Goal: Task Accomplishment & Management: Use online tool/utility

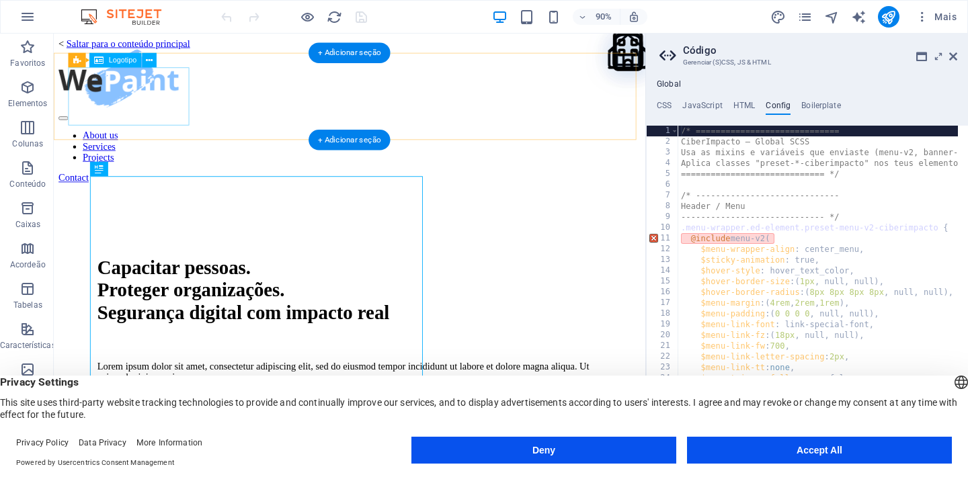
click at [150, 110] on div "Conteúdo principal" at bounding box center [382, 84] width 646 height 67
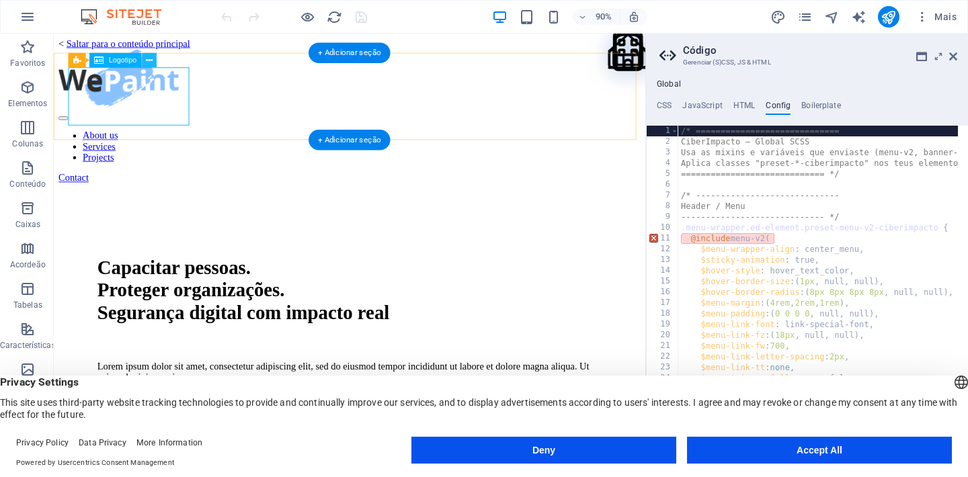
click at [151, 64] on icon at bounding box center [149, 60] width 7 height 13
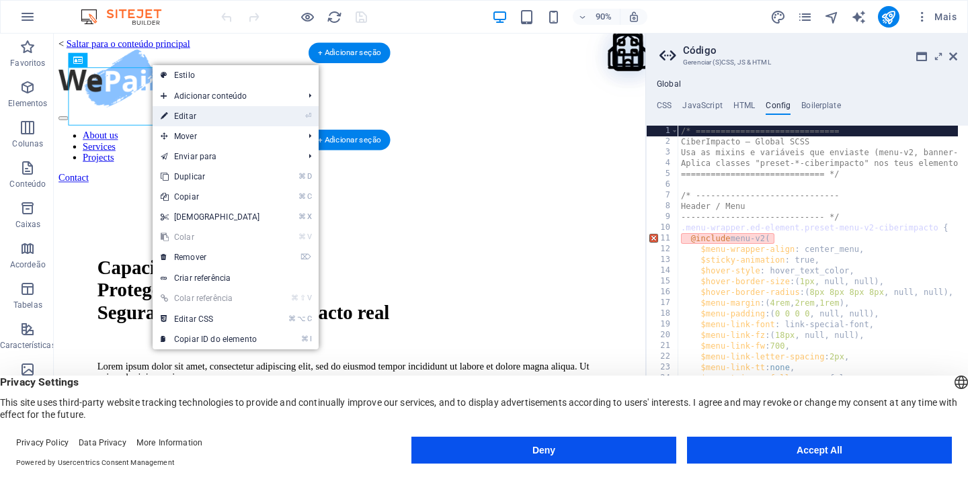
click at [247, 112] on link "⏎ Editar" at bounding box center [211, 116] width 116 height 20
select select "px"
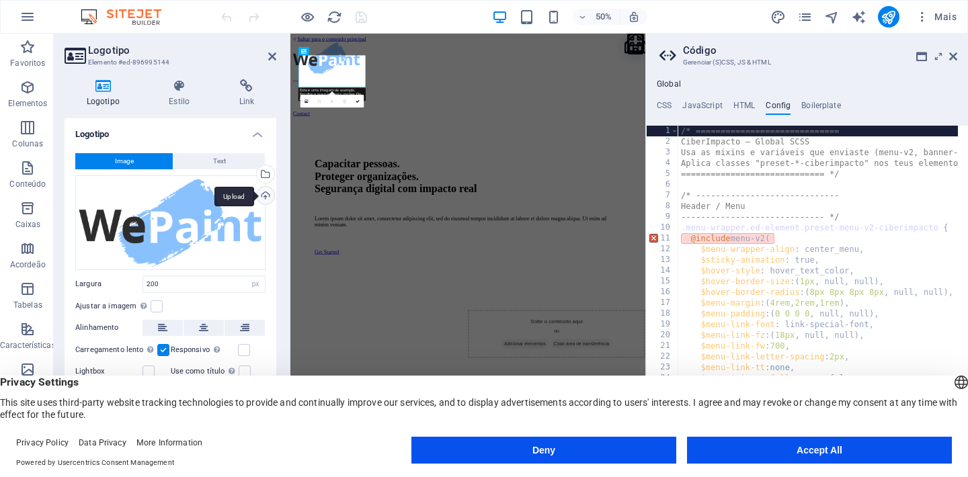
click at [266, 201] on div "Upload" at bounding box center [264, 197] width 20 height 20
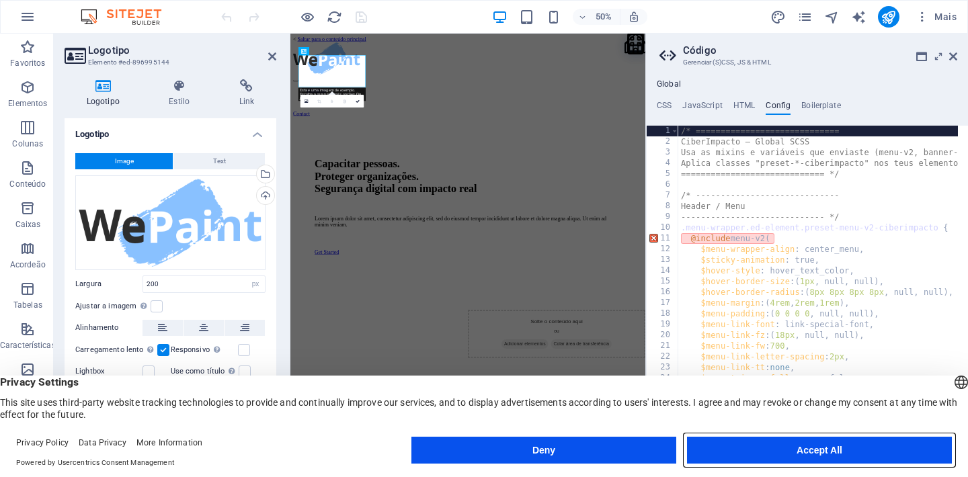
click at [794, 449] on button "Accept All" at bounding box center [819, 450] width 265 height 27
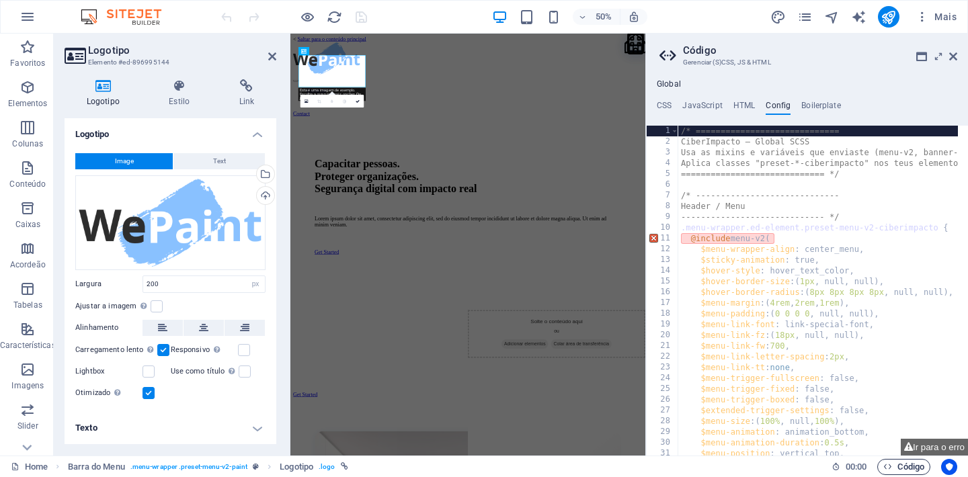
click at [903, 464] on span "Código" at bounding box center [903, 467] width 41 height 16
type textarea "/* ====================================================================="
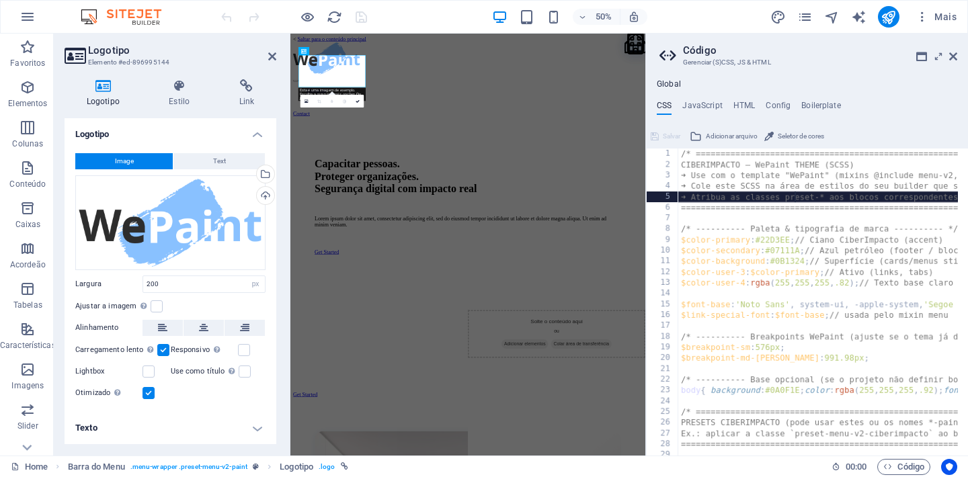
type textarea "➜ Atribua as classes preset-* aos blocos correspondentes (menu, footer, etc.)."
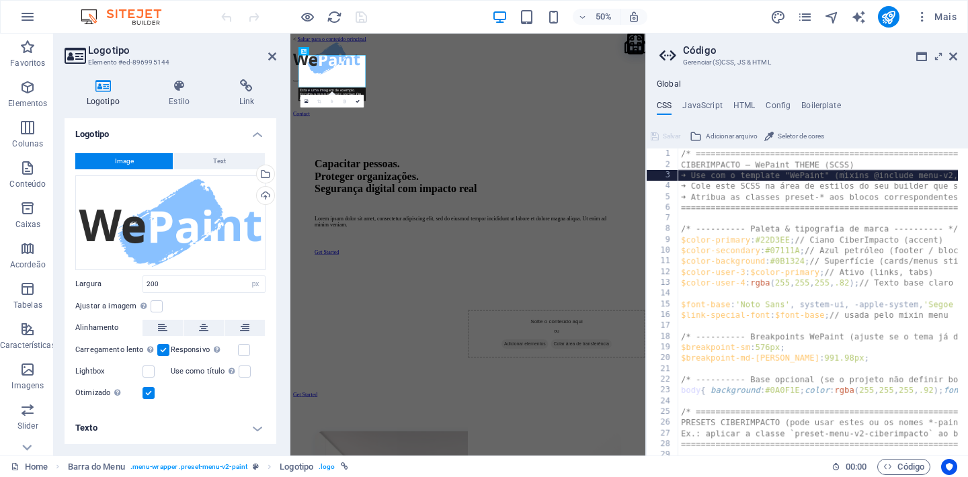
type textarea "➜ Use com o template "WePaint" (mixins @include menu-v2, footer-thrud-v3, etc.)"
click at [803, 140] on span "Seletor de cores" at bounding box center [801, 136] width 46 height 16
click at [421, 17] on div "50% Mais" at bounding box center [589, 17] width 743 height 22
click at [951, 56] on icon at bounding box center [953, 56] width 8 height 11
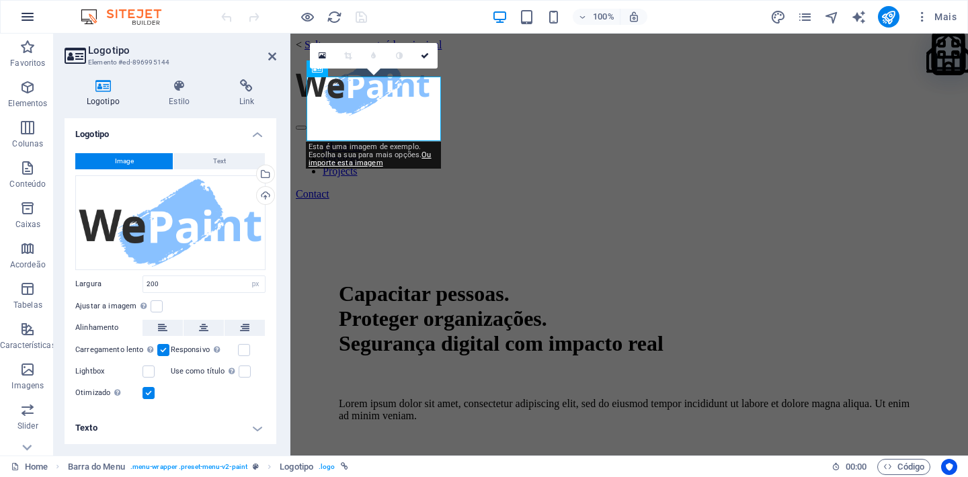
click at [36, 17] on button "button" at bounding box center [27, 17] width 32 height 32
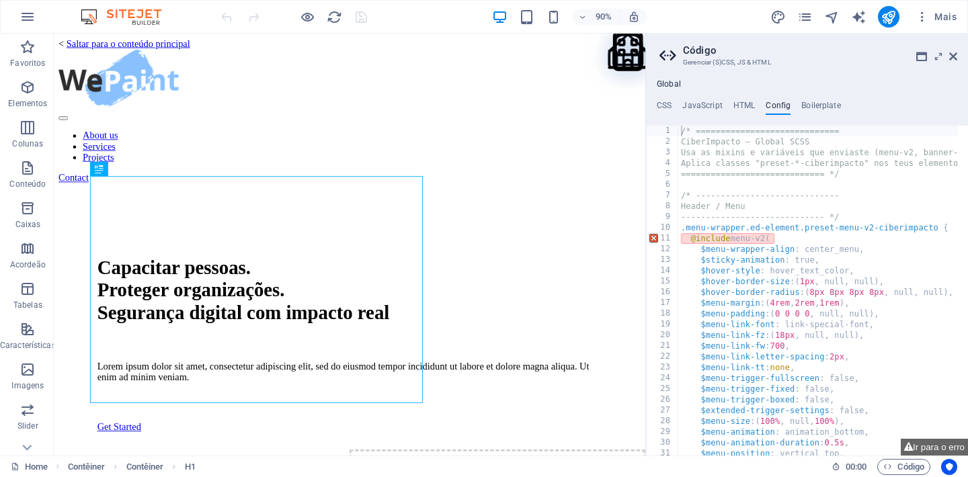
click at [948, 58] on header "Código Gerenciar (S)CSS, JS & HTML" at bounding box center [808, 51] width 298 height 35
click at [962, 56] on aside "Código Gerenciar (S)CSS, JS & HTML Global CSS JavaScript HTML Config Boilerplat…" at bounding box center [806, 245] width 323 height 422
click at [950, 56] on icon at bounding box center [953, 56] width 8 height 11
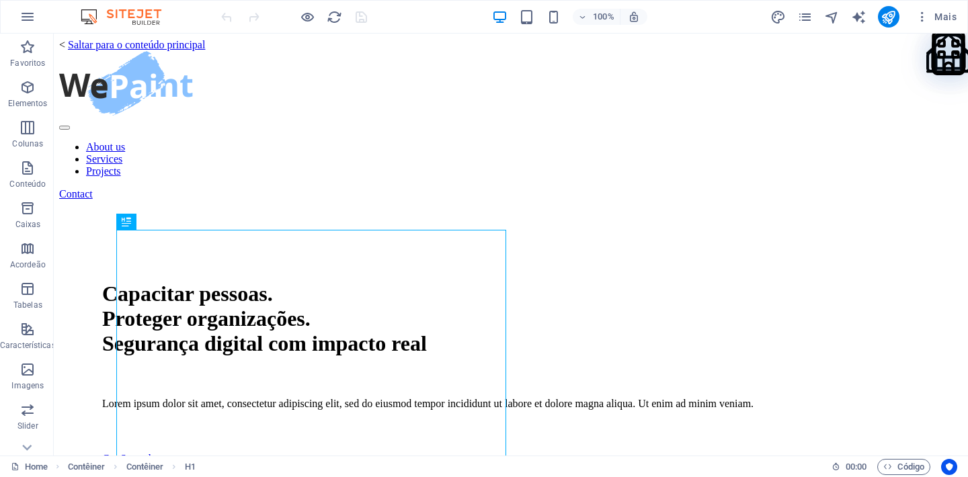
click at [116, 22] on img at bounding box center [127, 17] width 101 height 16
click at [122, 11] on img at bounding box center [127, 17] width 101 height 16
click at [13, 11] on button "button" at bounding box center [27, 17] width 32 height 32
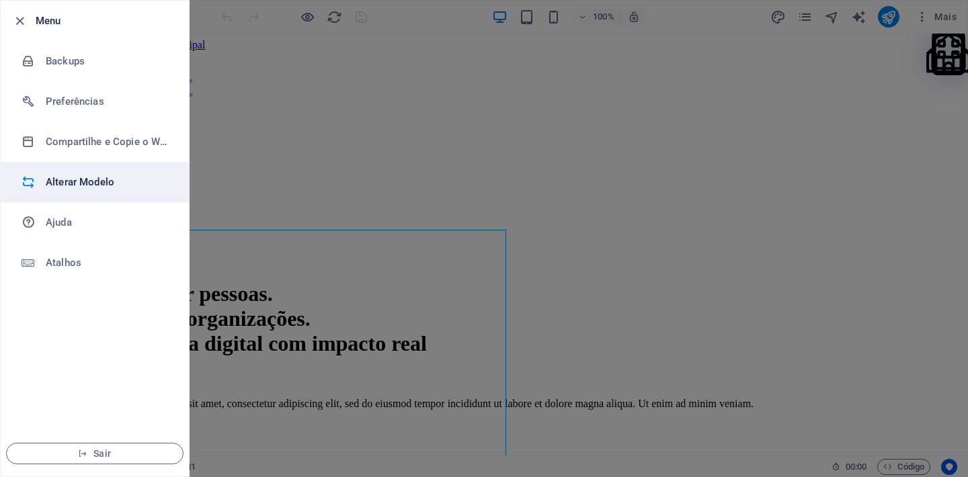
click at [83, 183] on h6 "Alterar Modelo" at bounding box center [108, 182] width 124 height 16
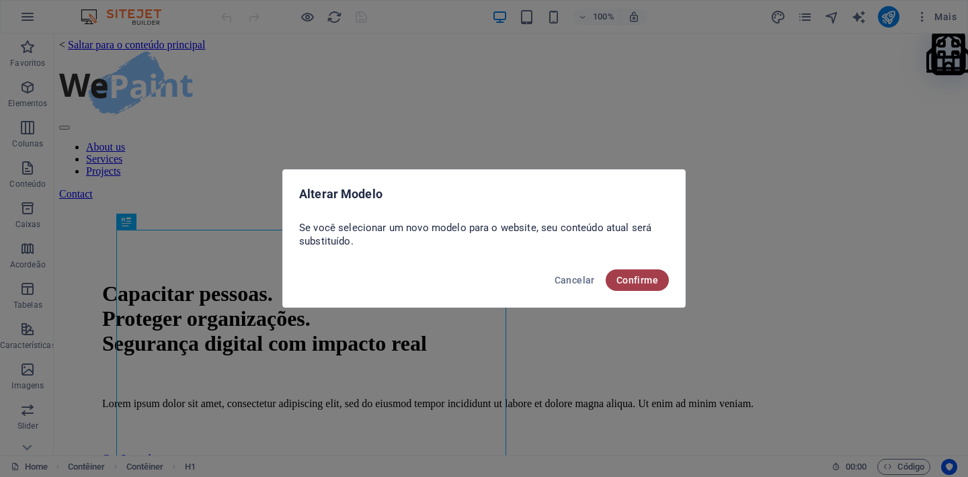
click at [630, 274] on button "Confirme" at bounding box center [636, 280] width 63 height 22
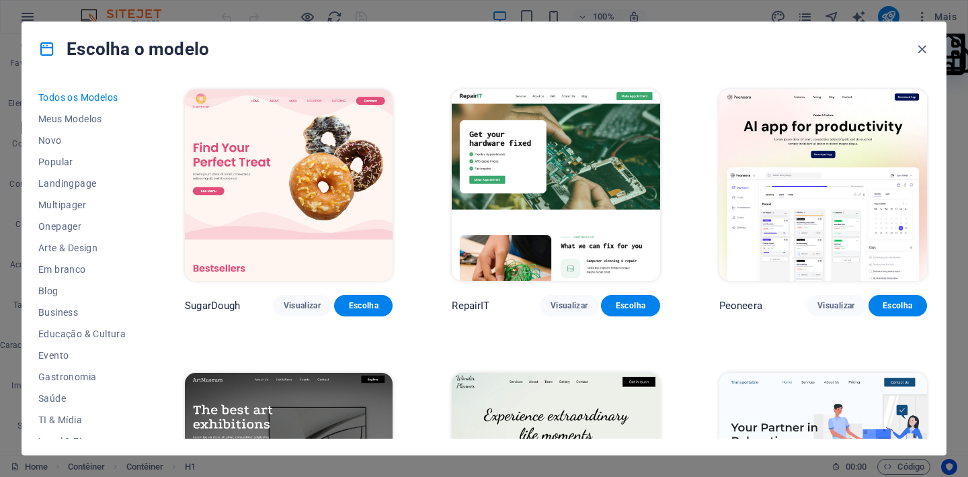
click at [336, 196] on img at bounding box center [289, 185] width 208 height 192
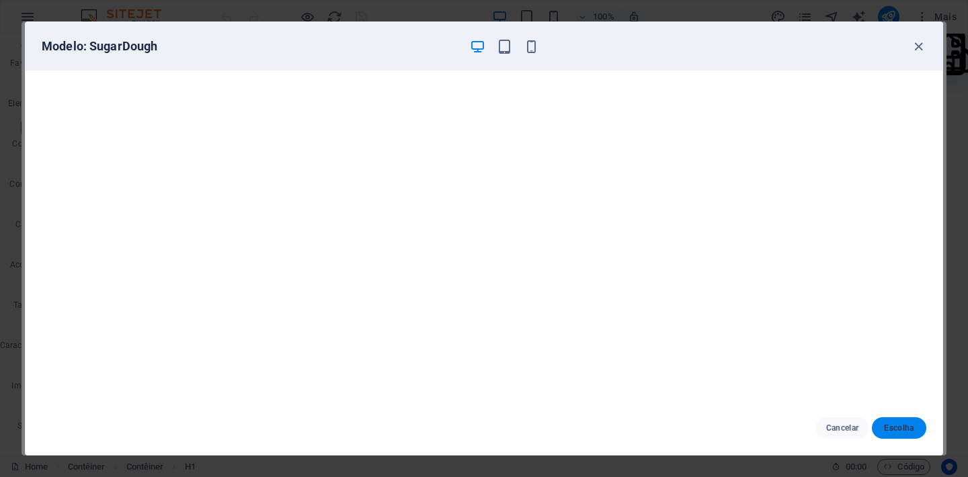
click at [896, 433] on button "Escolha" at bounding box center [899, 428] width 54 height 22
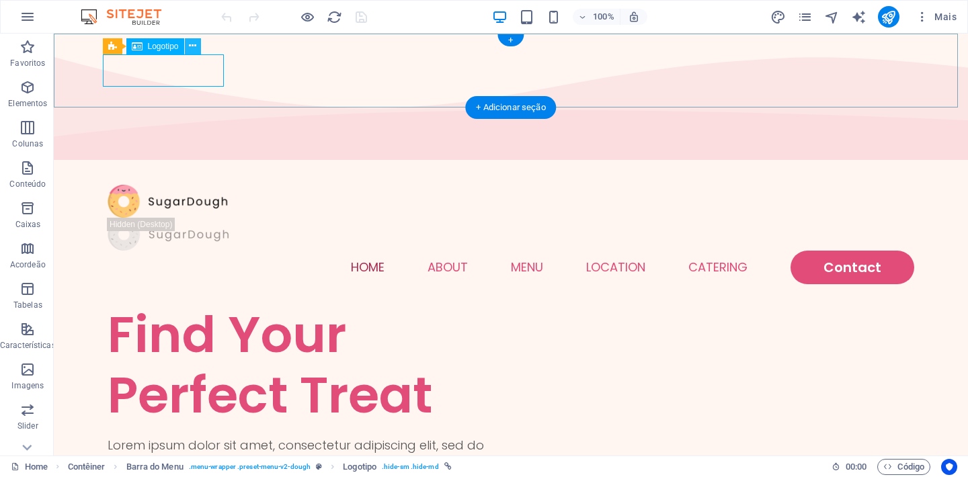
click at [193, 48] on icon at bounding box center [192, 46] width 7 height 14
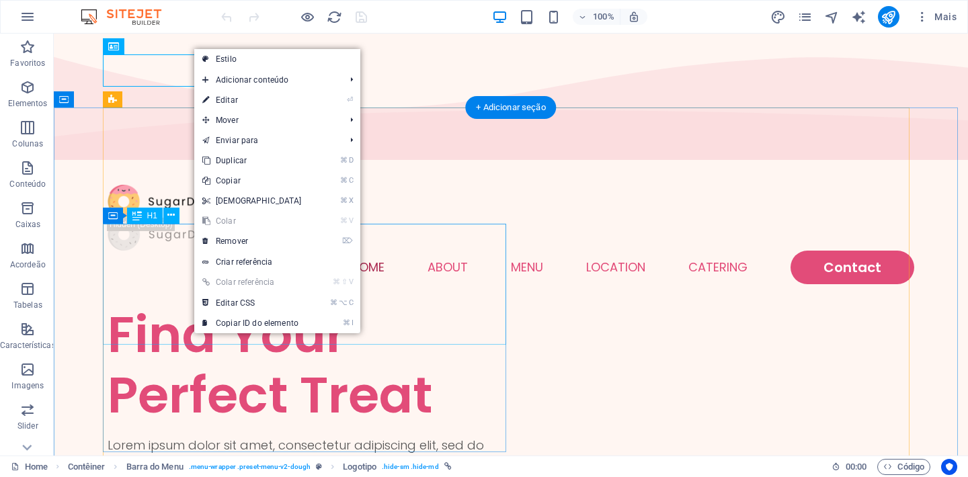
click at [171, 304] on div "Find Your Perfect Treat" at bounding box center [309, 364] width 403 height 121
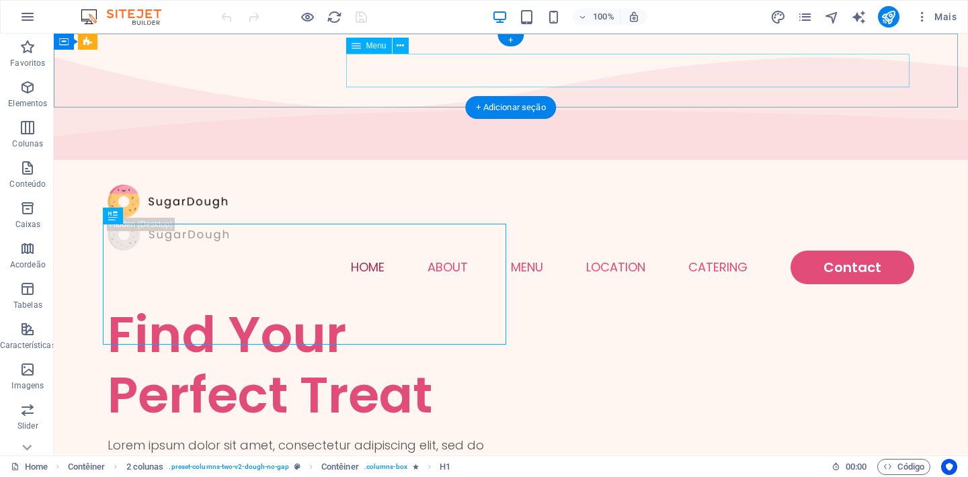
click at [362, 251] on nav "Home About Menu Location Catering Contact" at bounding box center [511, 268] width 806 height 34
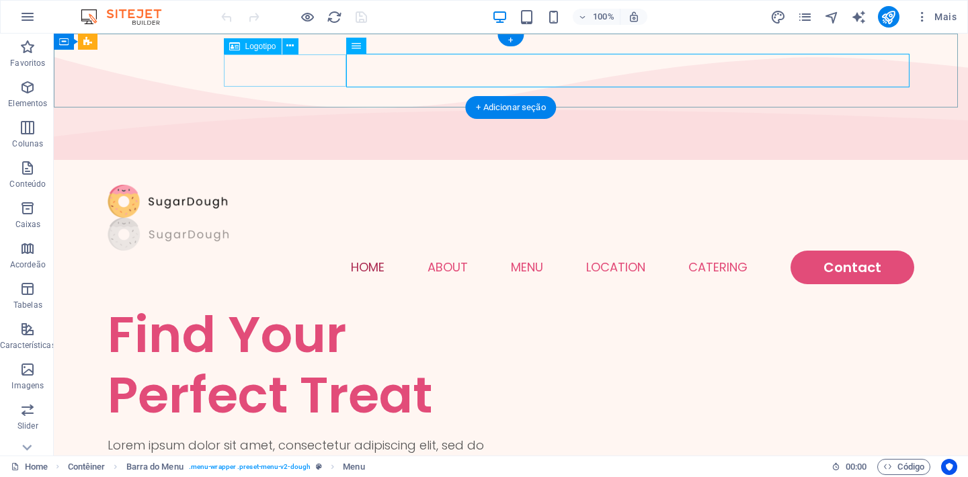
click at [301, 218] on div at bounding box center [511, 234] width 806 height 33
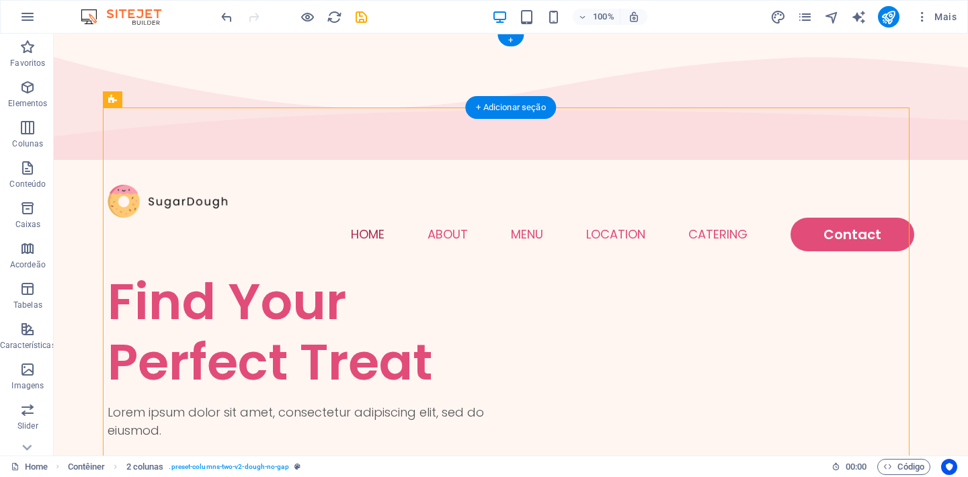
click at [139, 185] on div at bounding box center [511, 201] width 806 height 33
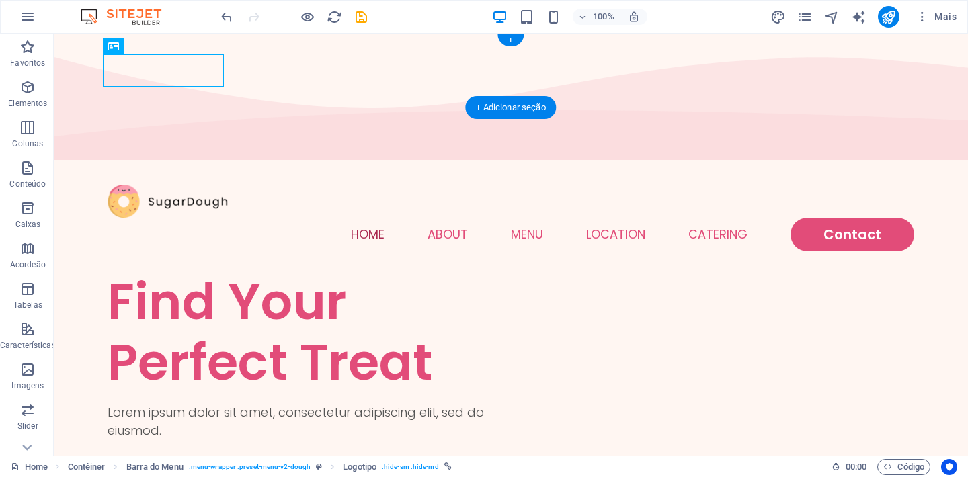
click at [153, 185] on div at bounding box center [511, 201] width 806 height 33
select select "px"
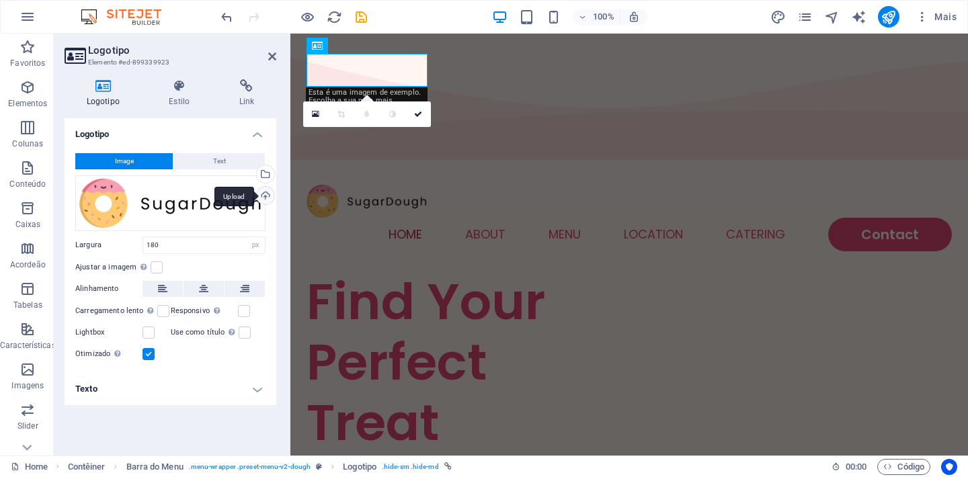
click at [257, 198] on div "Upload" at bounding box center [264, 197] width 20 height 20
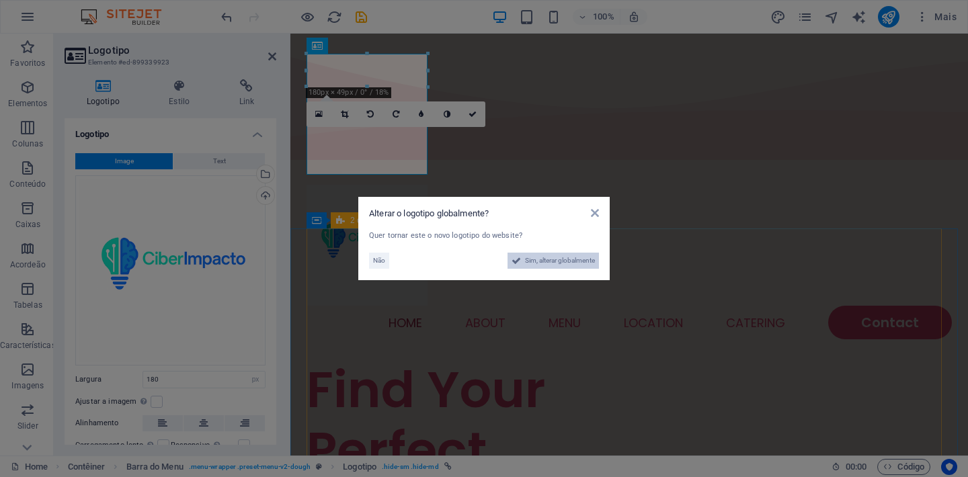
click at [544, 261] on span "Sim, alterar globalmente" at bounding box center [560, 261] width 70 height 16
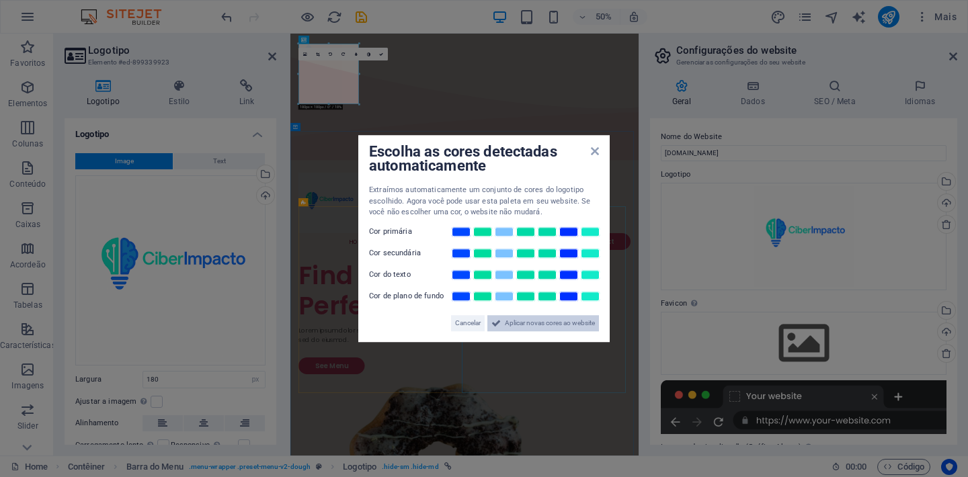
click at [549, 319] on span "Aplicar novas cores ao website" at bounding box center [550, 323] width 90 height 16
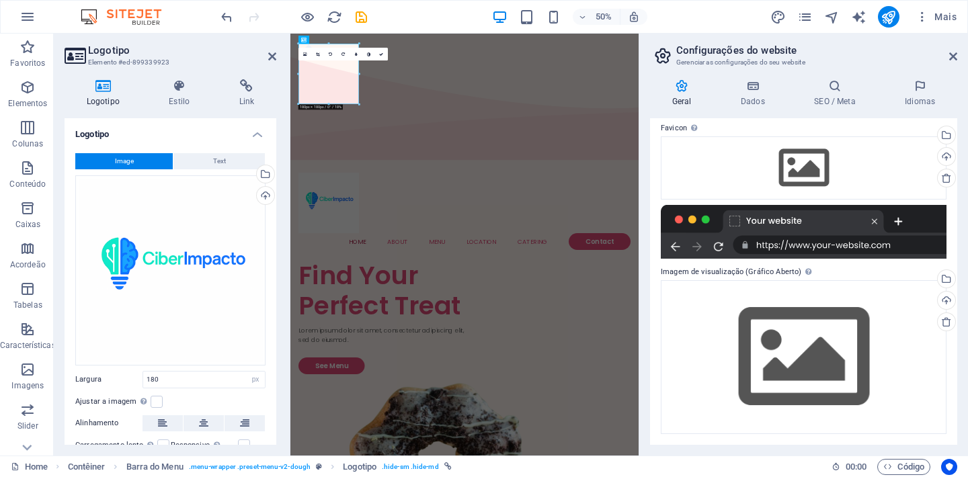
scroll to position [79, 0]
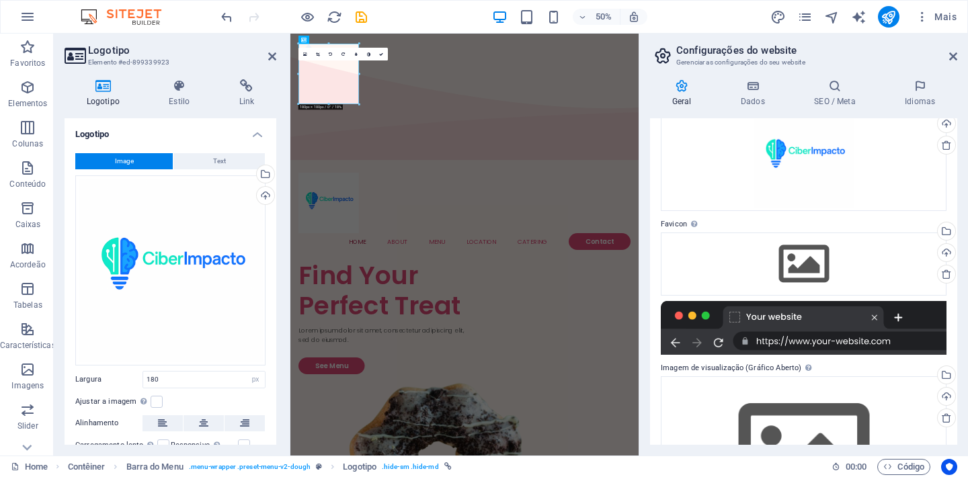
click at [957, 57] on aside "Configurações do website Gerenciar as configurações do seu website Geral Dados …" at bounding box center [802, 245] width 329 height 422
click at [955, 56] on icon at bounding box center [953, 56] width 8 height 11
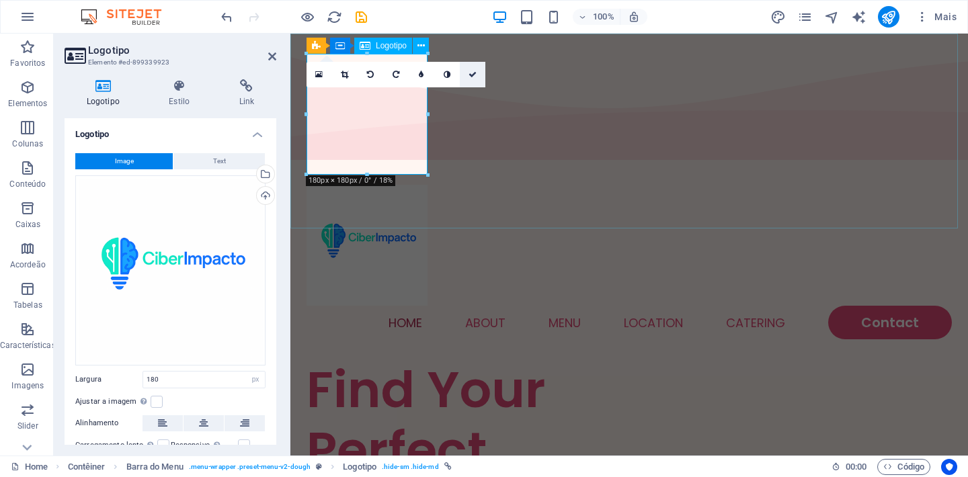
click at [482, 72] on link at bounding box center [473, 75] width 26 height 26
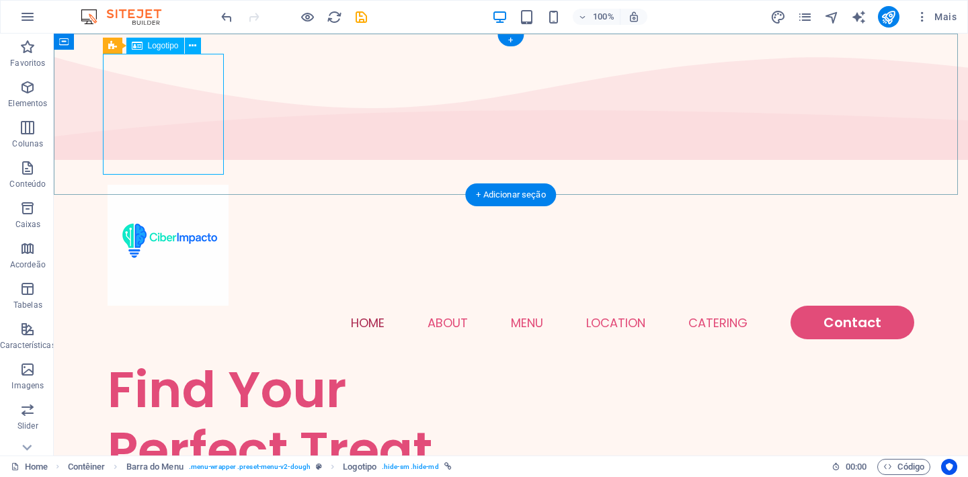
click at [208, 185] on div at bounding box center [511, 245] width 806 height 121
click at [298, 171] on div "Home About Menu Location Catering Contact" at bounding box center [511, 262] width 914 height 195
click at [199, 185] on div at bounding box center [511, 245] width 806 height 121
click at [220, 185] on div at bounding box center [511, 245] width 806 height 121
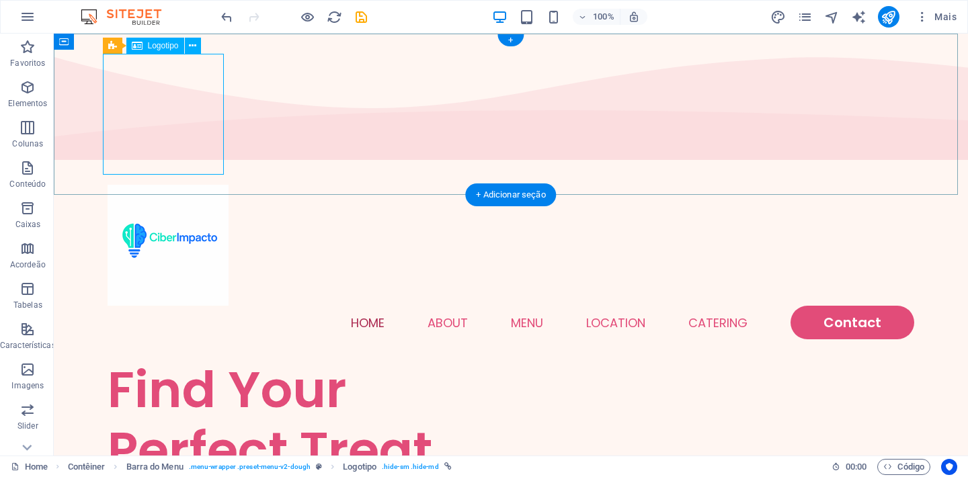
select select "px"
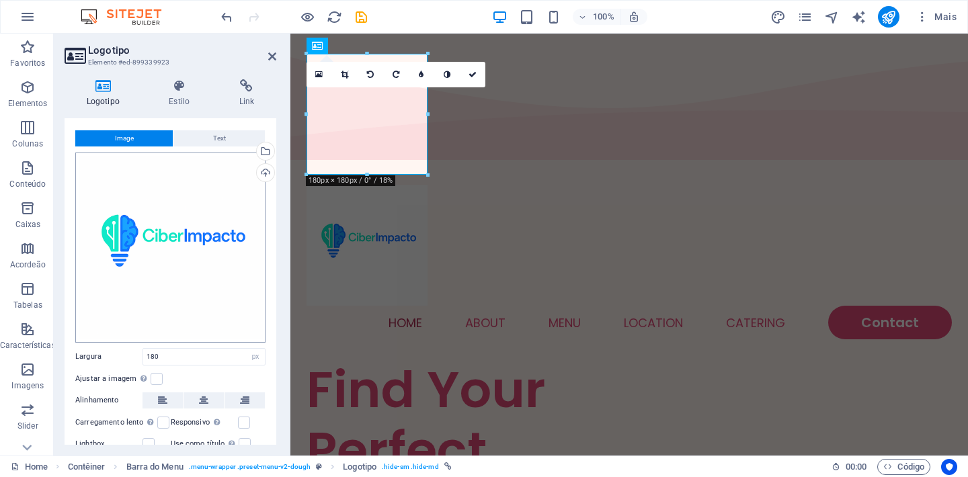
scroll to position [91, 0]
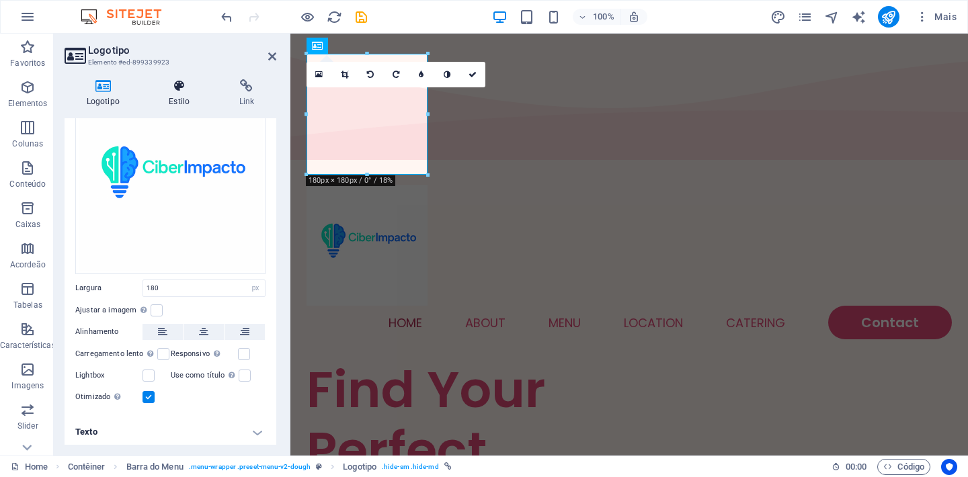
click at [176, 101] on h4 "Estilo" at bounding box center [182, 93] width 70 height 28
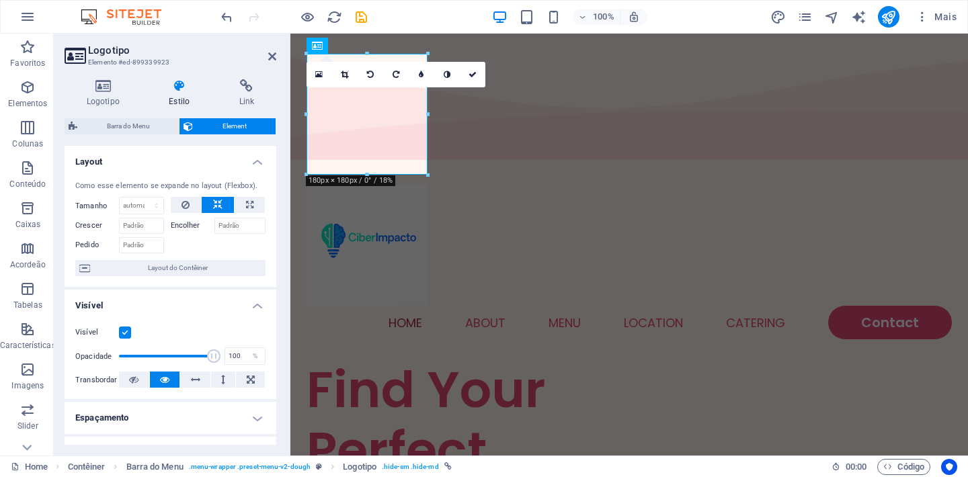
scroll to position [204, 0]
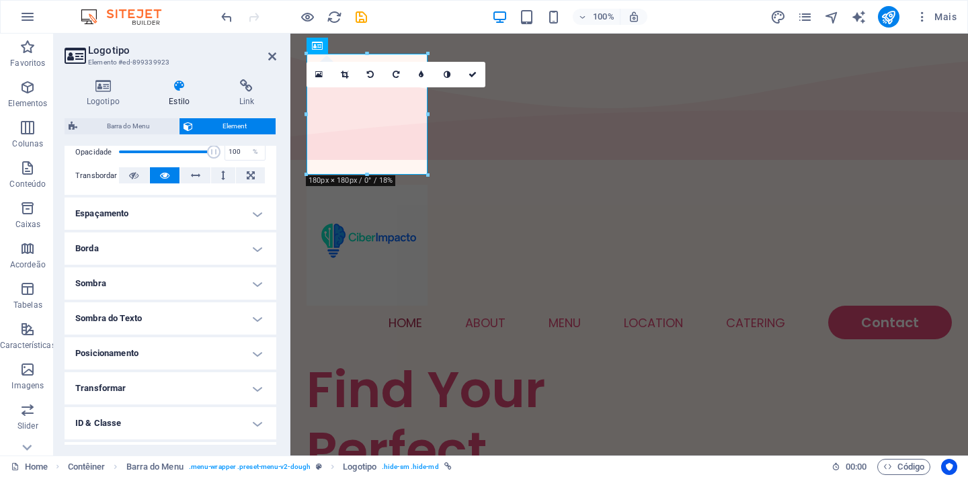
click at [146, 217] on h4 "Espaçamento" at bounding box center [171, 214] width 212 height 32
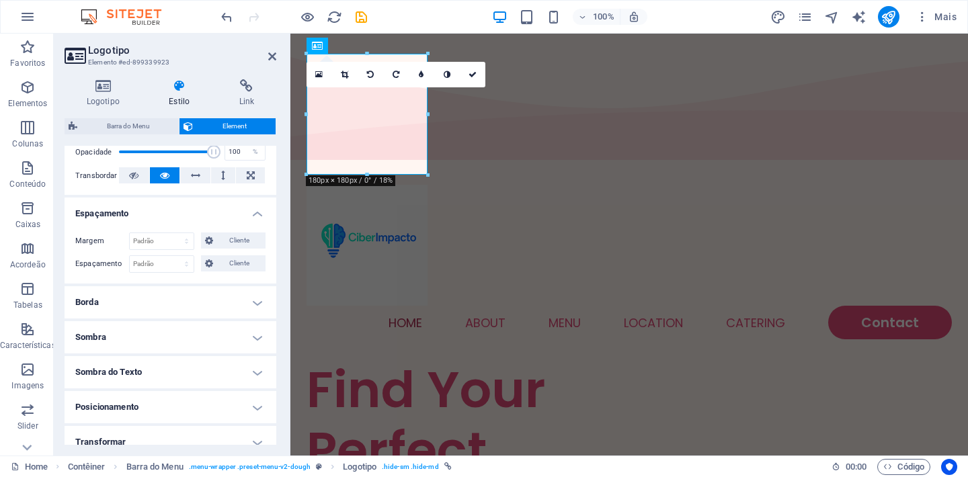
click at [146, 217] on h4 "Espaçamento" at bounding box center [171, 210] width 212 height 24
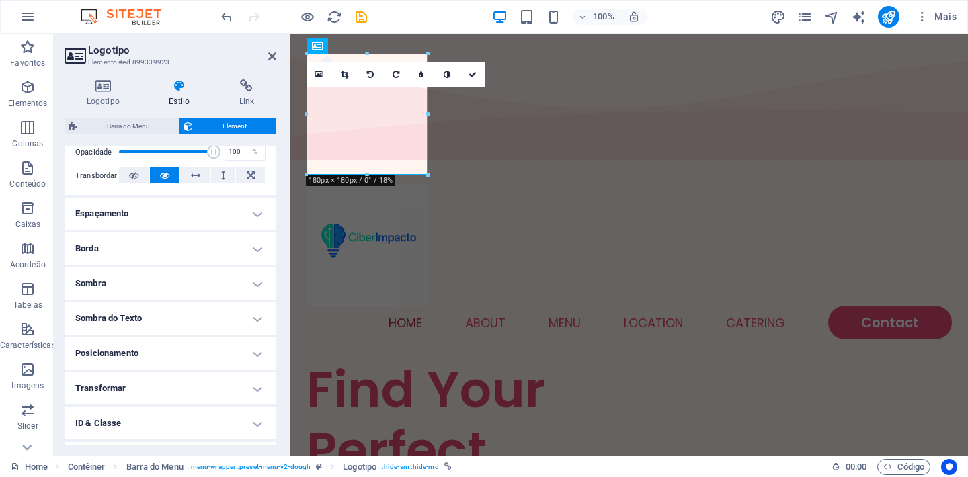
click at [142, 253] on h4 "Borda" at bounding box center [171, 249] width 212 height 32
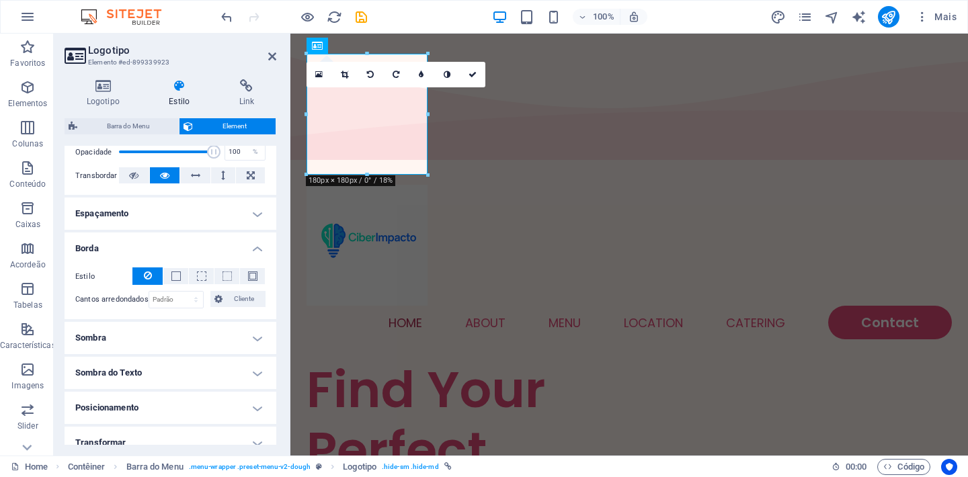
click at [151, 276] on button at bounding box center [147, 275] width 30 height 17
click at [479, 165] on div "Home About Menu Location Catering Contact" at bounding box center [628, 262] width 677 height 195
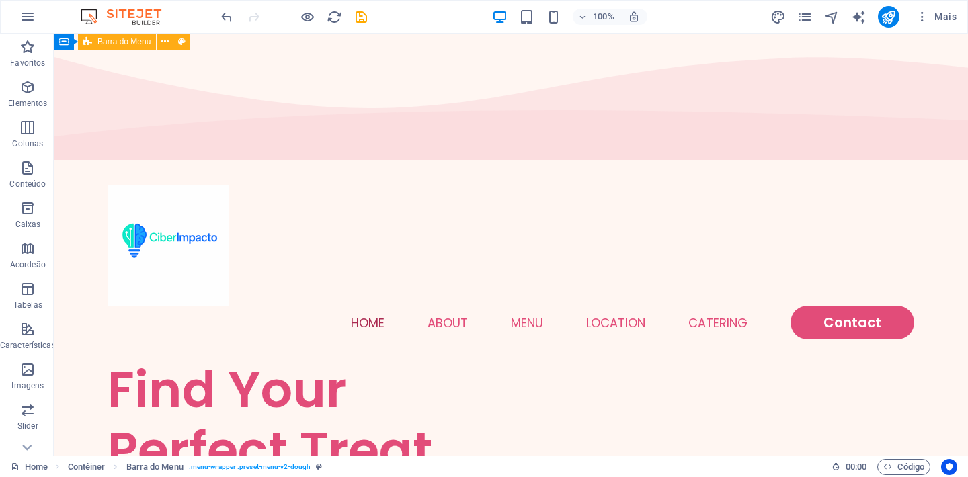
click at [479, 165] on div "Home About Menu Location Catering Contact" at bounding box center [511, 262] width 914 height 195
click at [243, 165] on div "Home About Menu Location Catering Contact" at bounding box center [511, 262] width 914 height 195
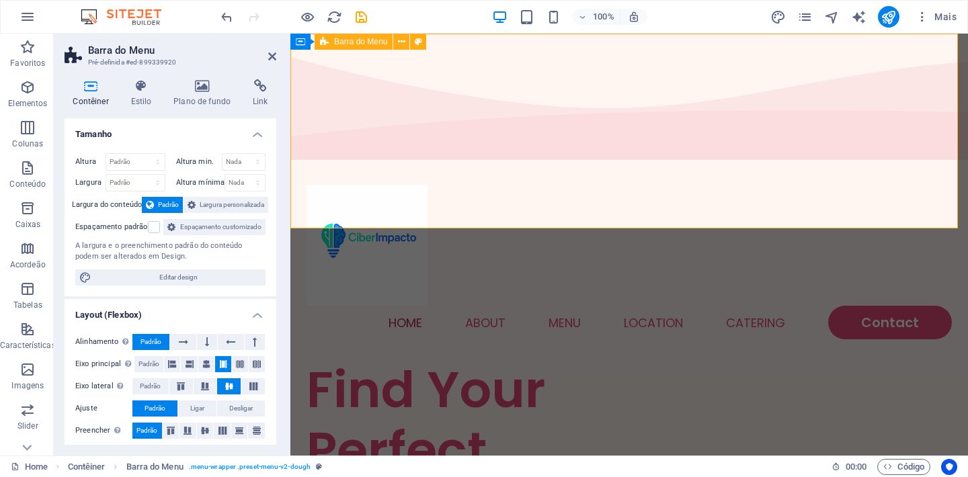
click at [466, 165] on div "Home About Menu Location Catering Contact" at bounding box center [628, 262] width 677 height 195
click at [493, 165] on div "Home About Menu Location Catering Contact" at bounding box center [628, 262] width 677 height 195
click at [274, 60] on icon at bounding box center [272, 56] width 8 height 11
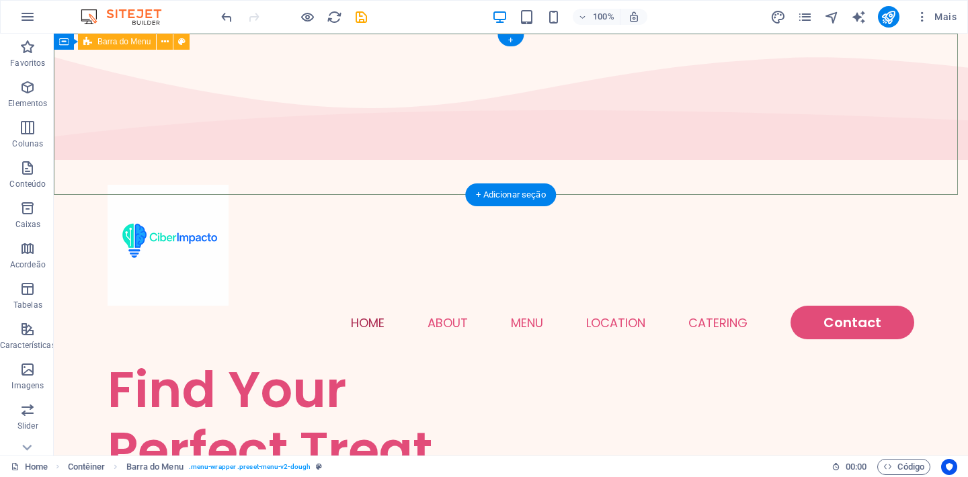
click at [405, 165] on div "Home About Menu Location Catering Contact" at bounding box center [511, 262] width 914 height 195
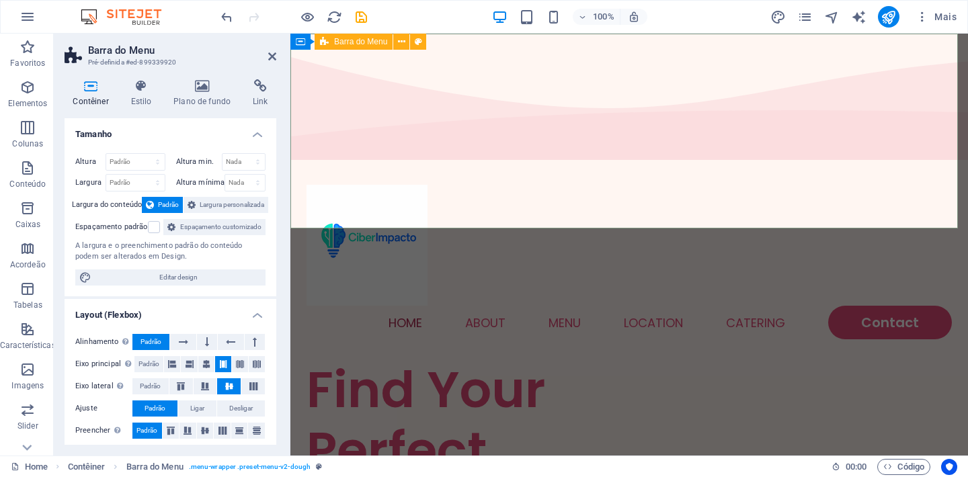
click at [519, 165] on div "Home About Menu Location Catering Contact" at bounding box center [628, 262] width 677 height 195
click at [280, 55] on aside "Barra do Menu Pré-definida #ed-899339920 Contêiner Estilo Plano de fundo Link T…" at bounding box center [172, 245] width 237 height 422
click at [273, 56] on icon at bounding box center [272, 56] width 8 height 11
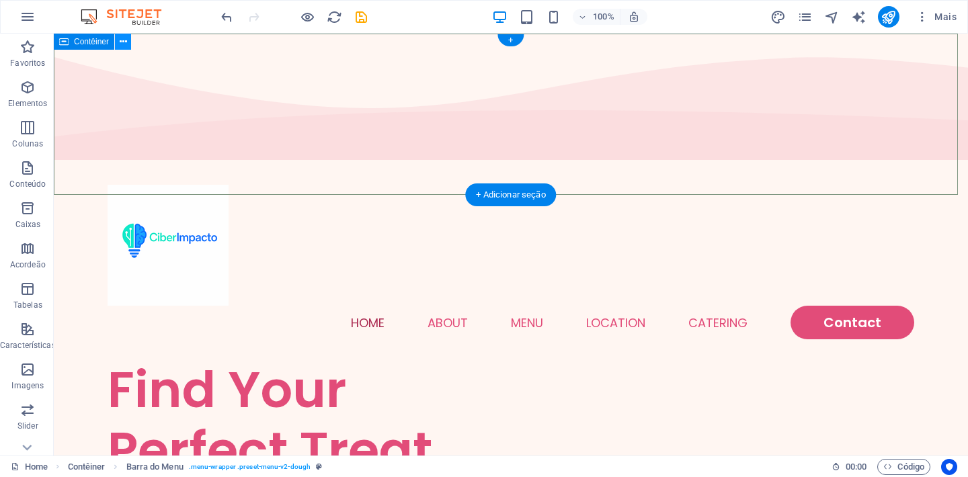
click at [126, 42] on icon at bounding box center [123, 42] width 7 height 14
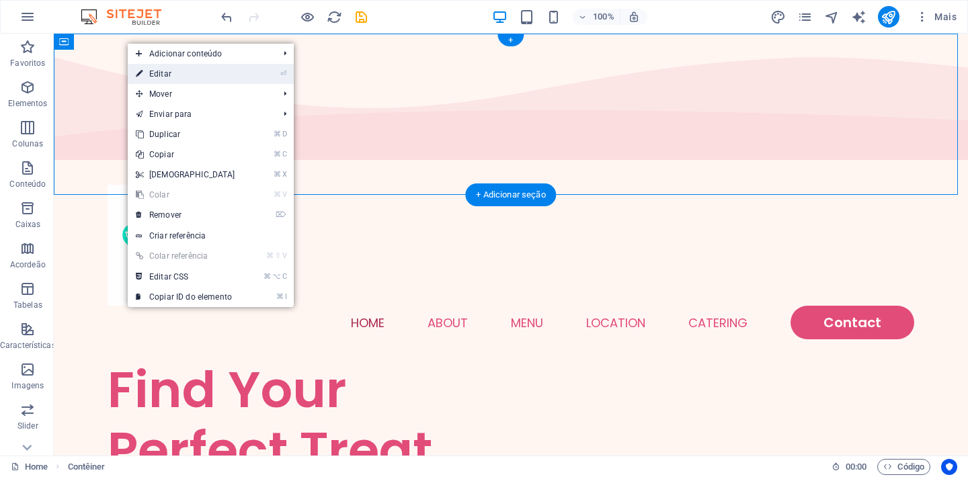
click at [179, 76] on link "⏎ Editar" at bounding box center [186, 74] width 116 height 20
select select "multiple-waves"
select select "vh"
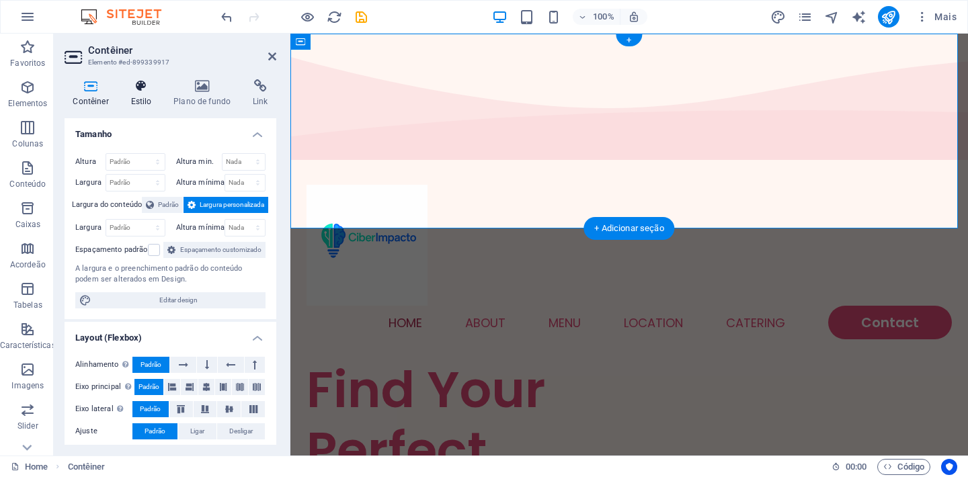
click at [141, 85] on icon at bounding box center [141, 85] width 38 height 13
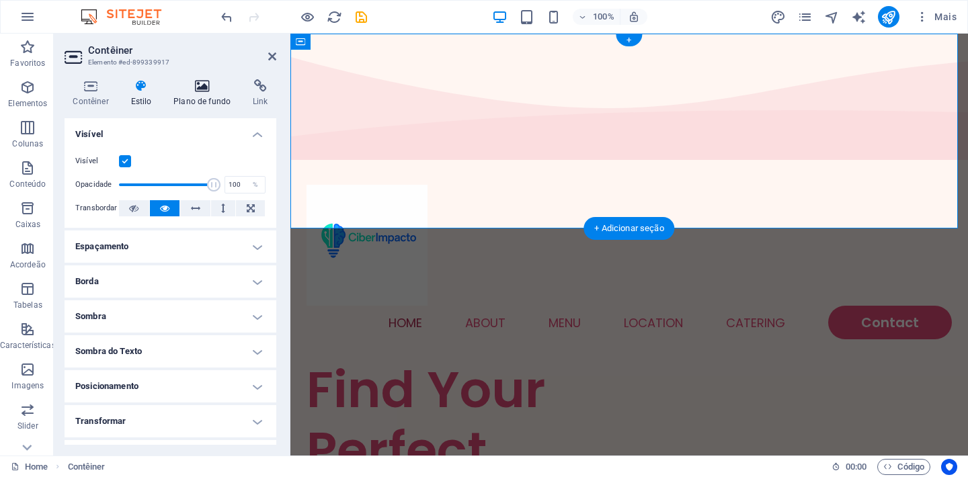
click at [202, 88] on icon at bounding box center [202, 85] width 74 height 13
